Goal: Transaction & Acquisition: Purchase product/service

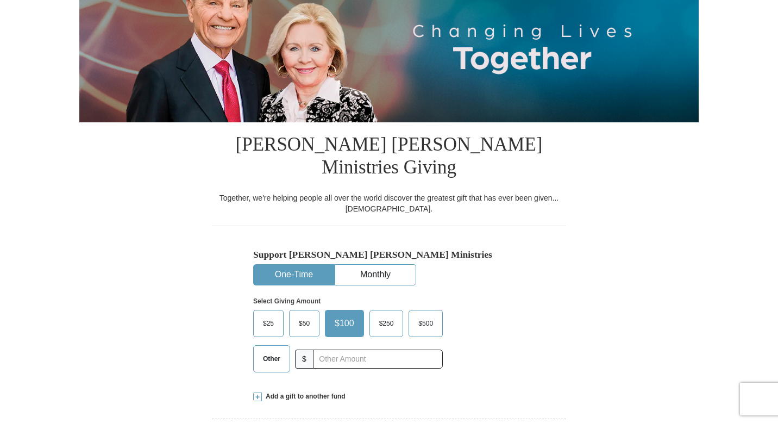
select select "IL"
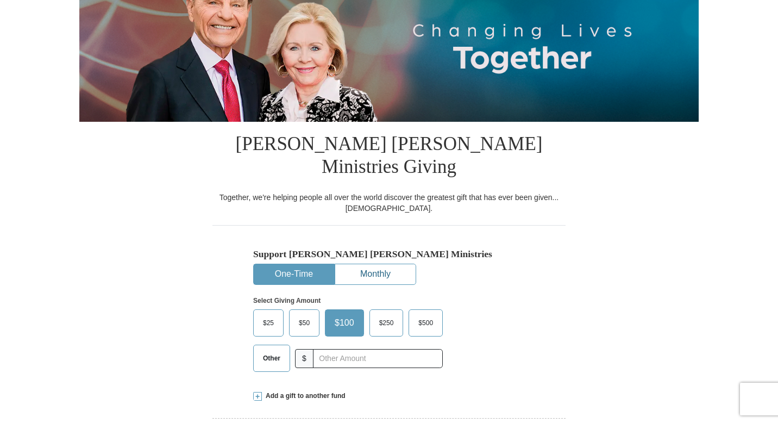
click at [386, 264] on button "Monthly" at bounding box center [375, 274] width 80 height 20
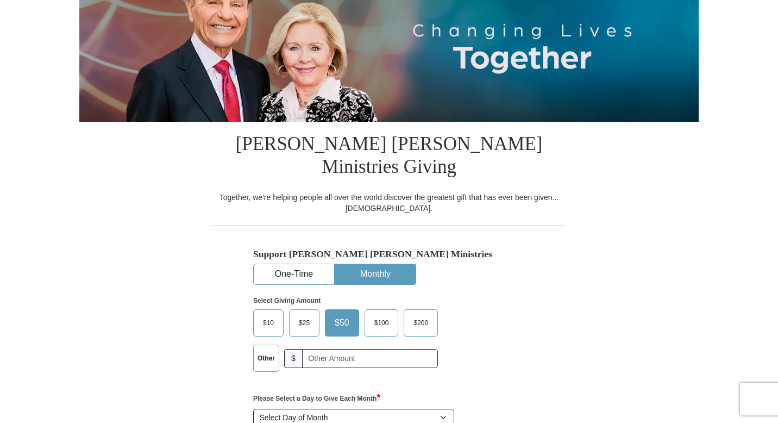
click at [270, 315] on span "$10" at bounding box center [269, 323] width 22 height 16
click at [0, 0] on input "$10" at bounding box center [0, 0] width 0 height 0
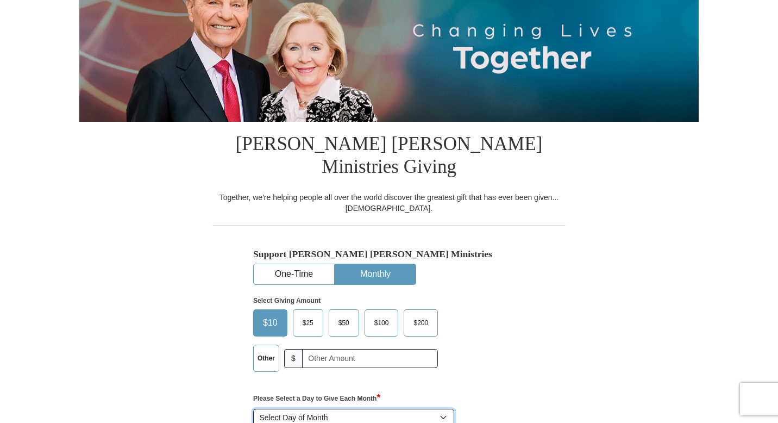
click at [445, 409] on select "Select Day of Month 1 2 3 4 5 6 7 8 9 10 11 12 13 14 15 16 17 18 19 20 21 22 23…" at bounding box center [353, 418] width 201 height 18
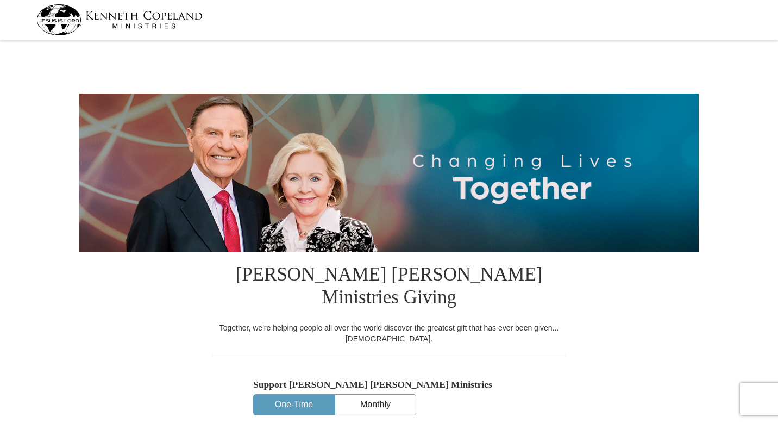
select select "IL"
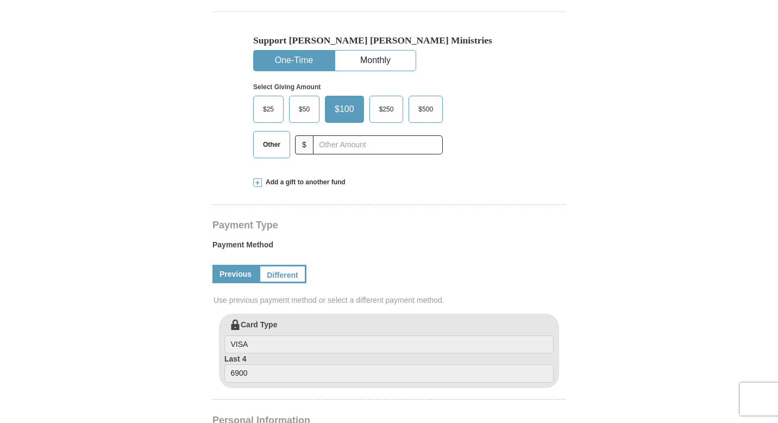
scroll to position [346, 0]
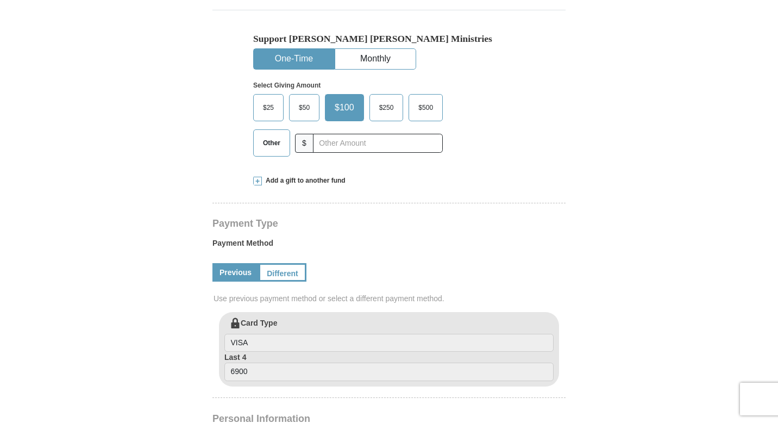
click at [268, 135] on span "Other" at bounding box center [272, 143] width 28 height 16
click at [0, 0] on input "Other" at bounding box center [0, 0] width 0 height 0
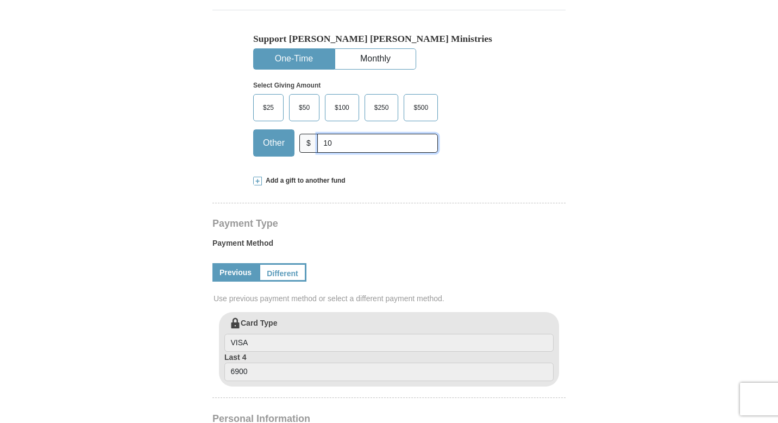
scroll to position [348, 0]
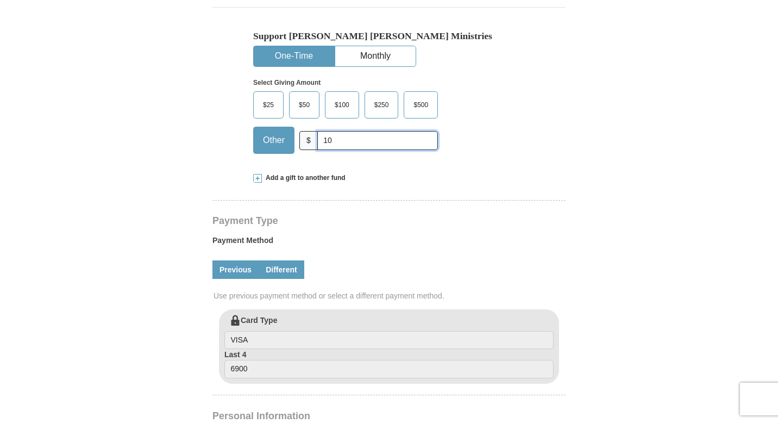
type input "10"
click at [286, 260] on link "Different" at bounding box center [282, 269] width 46 height 18
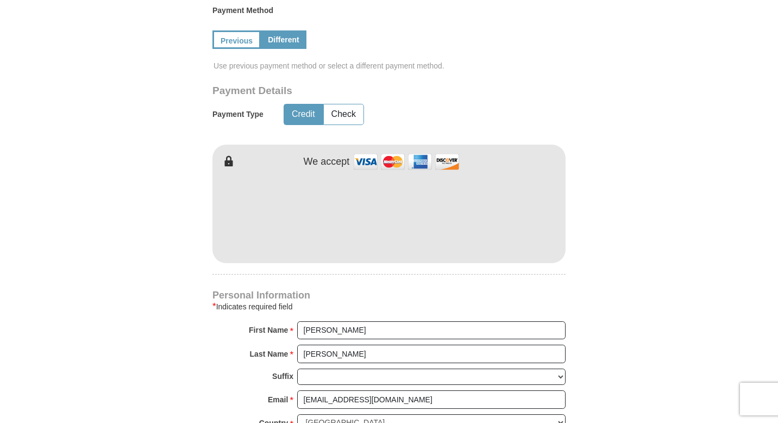
scroll to position [581, 0]
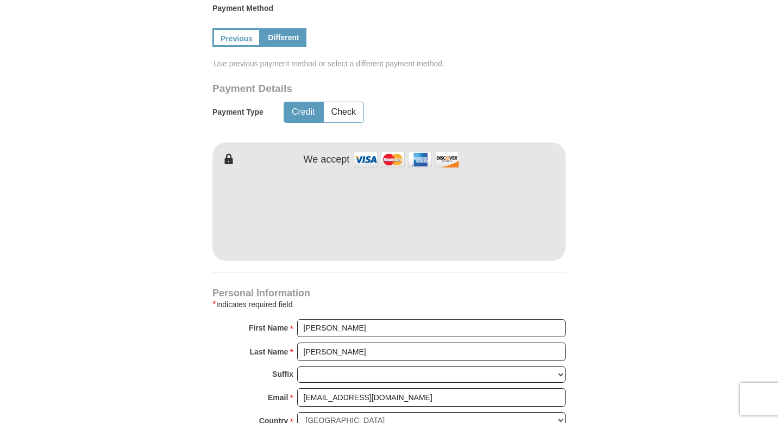
click at [333, 289] on h4 "Personal Information" at bounding box center [389, 293] width 353 height 9
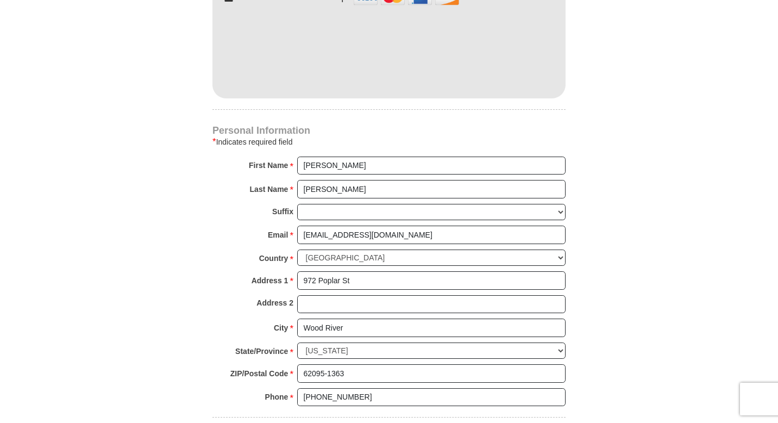
scroll to position [752, 0]
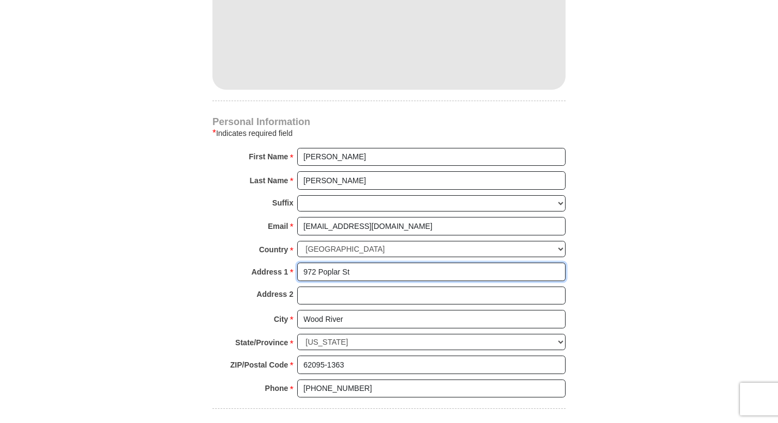
click at [356, 263] on input "972 Poplar St" at bounding box center [431, 272] width 269 height 18
type input "9"
type input "515 E 10th St"
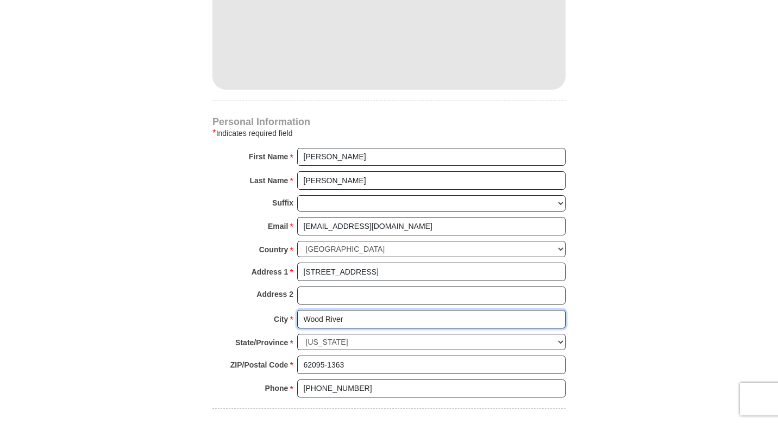
click at [349, 310] on input "Wood River" at bounding box center [431, 319] width 269 height 18
type input "W"
type input "Alton"
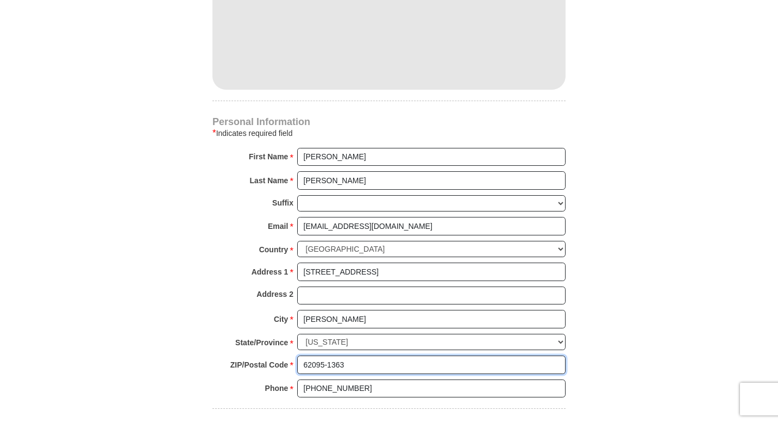
click at [344, 355] on input "62095-1363" at bounding box center [431, 364] width 269 height 18
type input "62002"
click at [358, 379] on input "(509) 496-4539" at bounding box center [431, 388] width 269 height 18
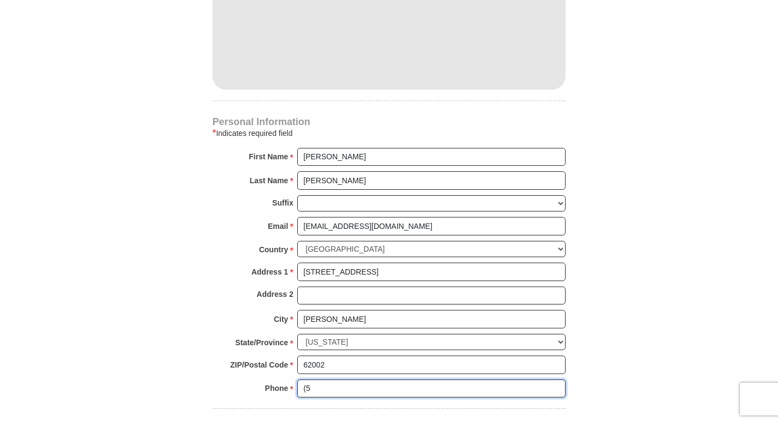
type input "("
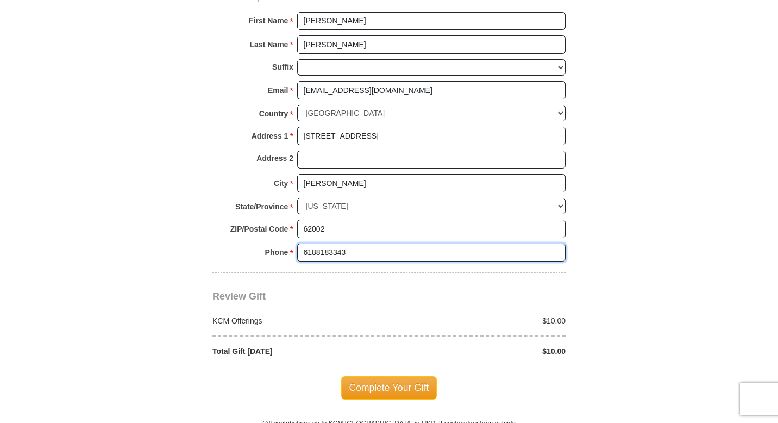
scroll to position [888, 0]
type input "6188183343"
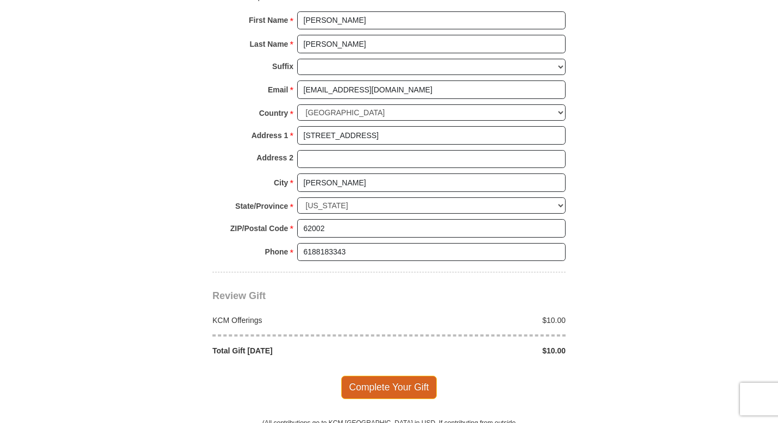
click at [398, 376] on span "Complete Your Gift" at bounding box center [389, 387] width 96 height 23
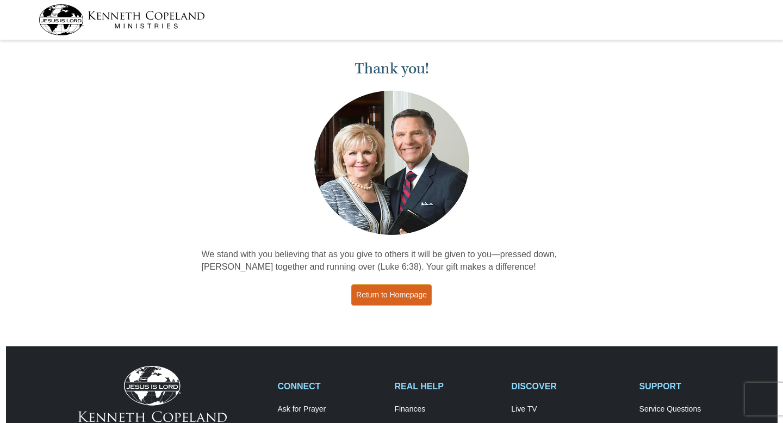
click at [397, 296] on link "Return to Homepage" at bounding box center [391, 294] width 80 height 21
